Goal: Task Accomplishment & Management: Manage account settings

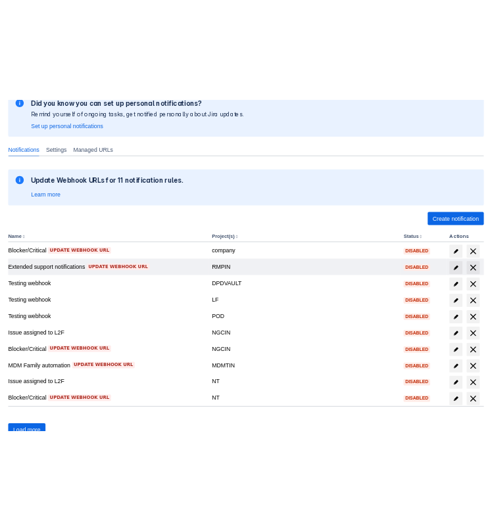
scroll to position [182, 0]
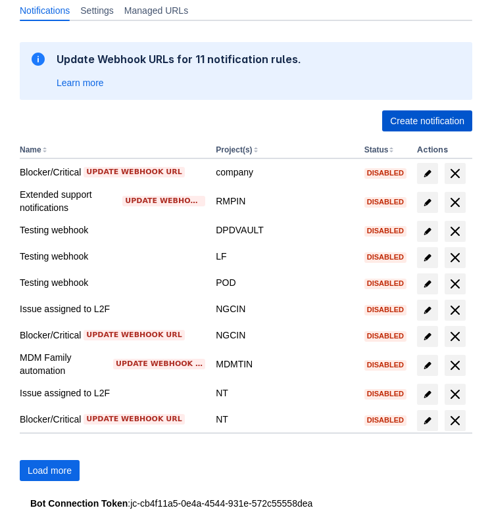
click at [407, 126] on span "Create notification" at bounding box center [427, 120] width 74 height 21
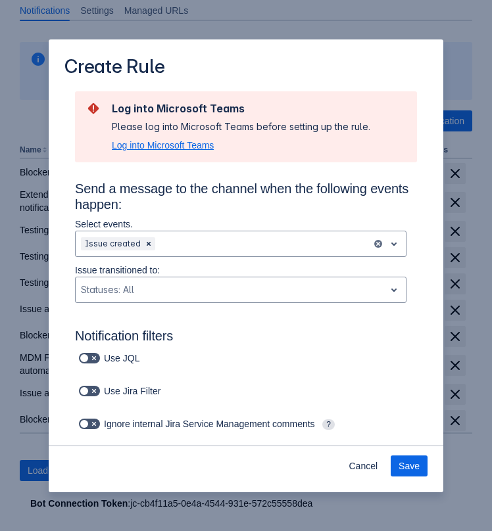
click at [199, 144] on span "Log into Microsoft Teams" at bounding box center [163, 145] width 102 height 13
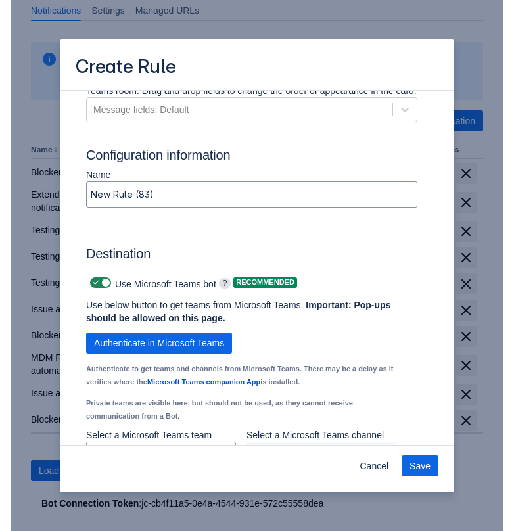
scroll to position [795, 0]
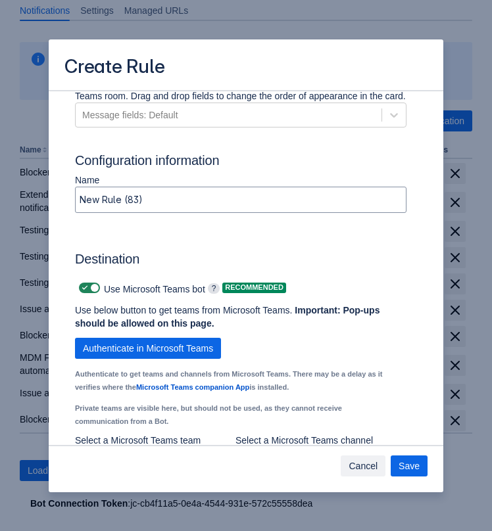
click at [367, 463] on span "Cancel" at bounding box center [363, 466] width 29 height 21
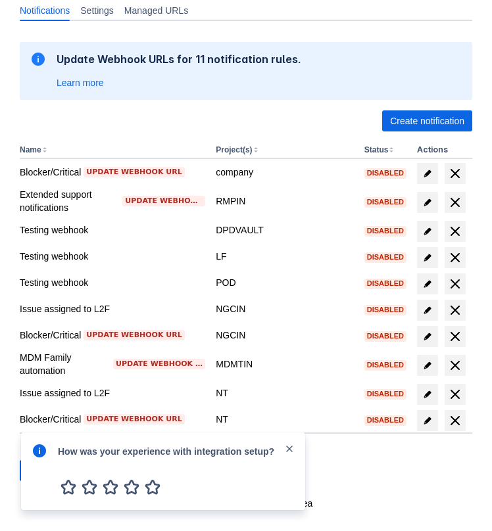
click at [192, 118] on div "Create notification" at bounding box center [246, 120] width 452 height 21
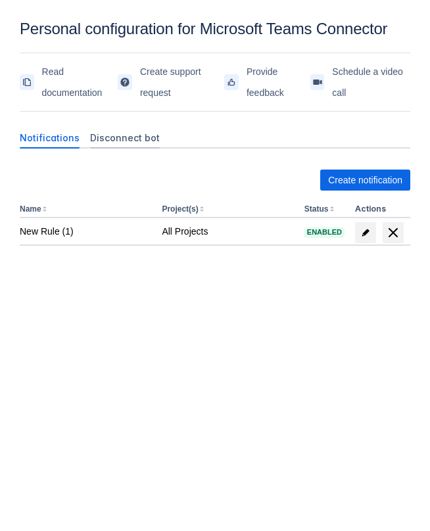
click at [121, 137] on span "Disconnect bot" at bounding box center [125, 138] width 70 height 13
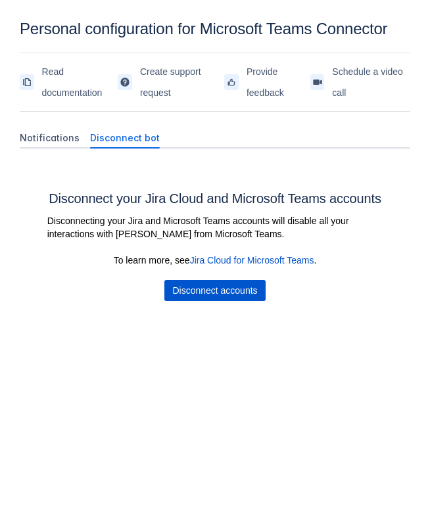
click at [205, 291] on span "Disconnect accounts" at bounding box center [214, 290] width 85 height 21
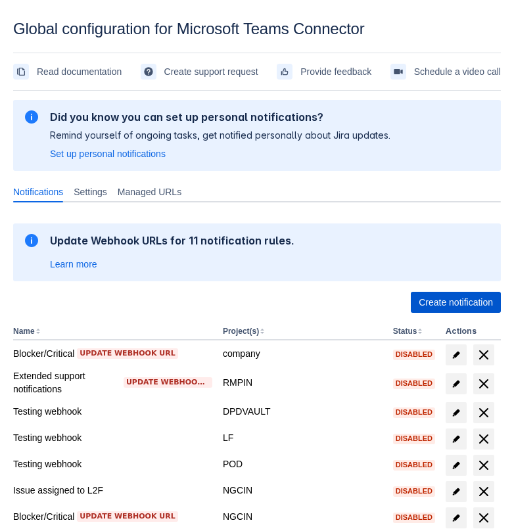
click at [434, 296] on span "Create notification" at bounding box center [456, 302] width 74 height 21
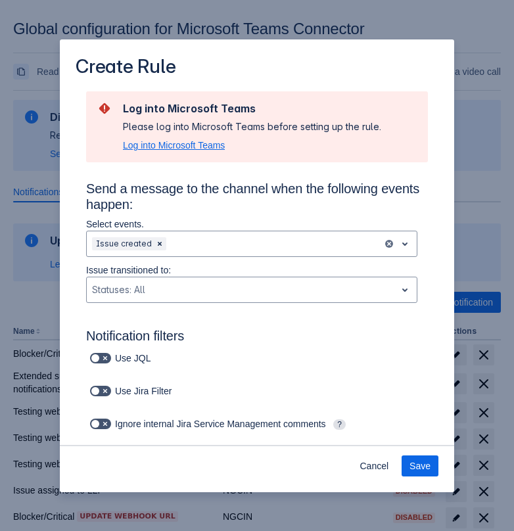
click at [172, 143] on span "Log into Microsoft Teams" at bounding box center [174, 145] width 102 height 13
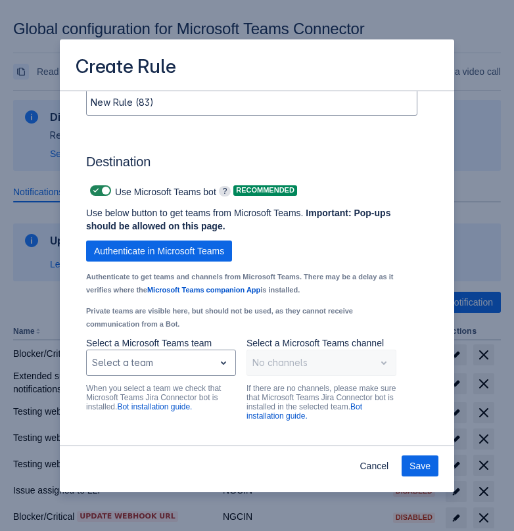
scroll to position [925, 0]
